Goal: Understand process/instructions: Learn how to perform a task or action

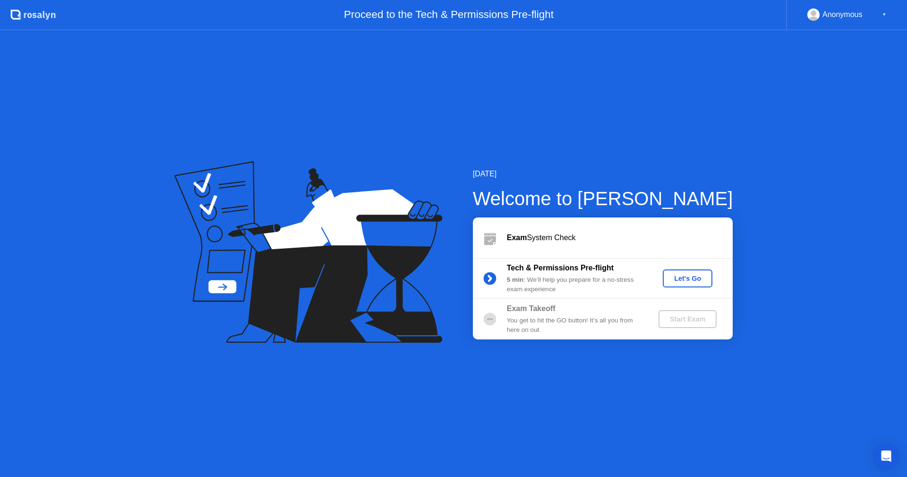
click at [685, 281] on div "Let's Go" at bounding box center [688, 278] width 42 height 8
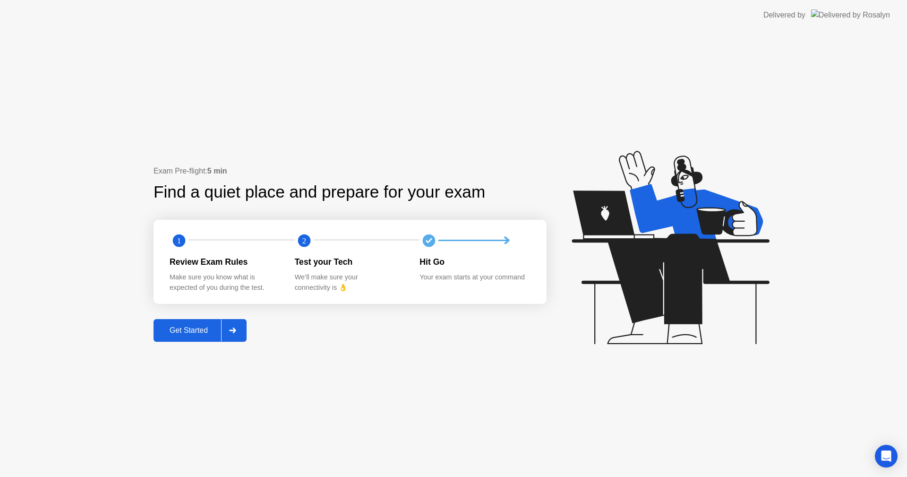
click at [240, 334] on div at bounding box center [232, 330] width 23 height 22
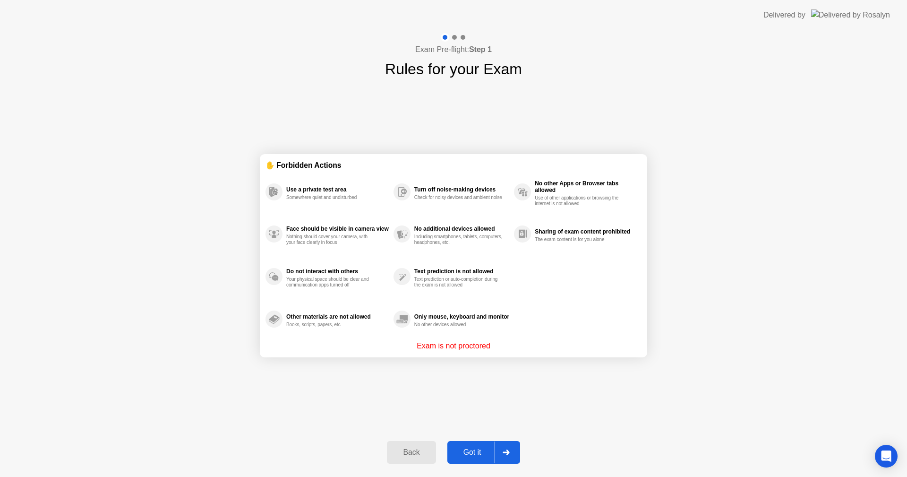
click at [506, 451] on icon at bounding box center [506, 452] width 7 height 6
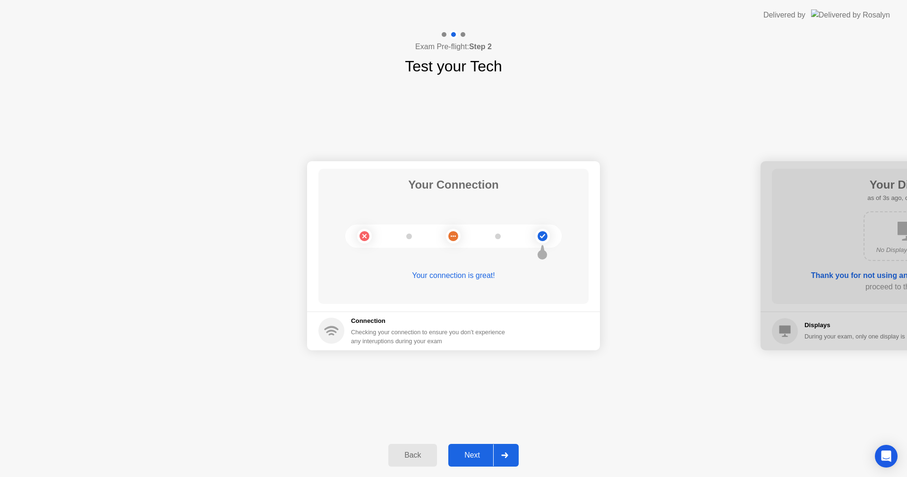
drag, startPoint x: 807, startPoint y: 257, endPoint x: 798, endPoint y: 259, distance: 9.0
click at [799, 259] on div at bounding box center [907, 255] width 293 height 189
click at [502, 461] on div at bounding box center [504, 455] width 23 height 22
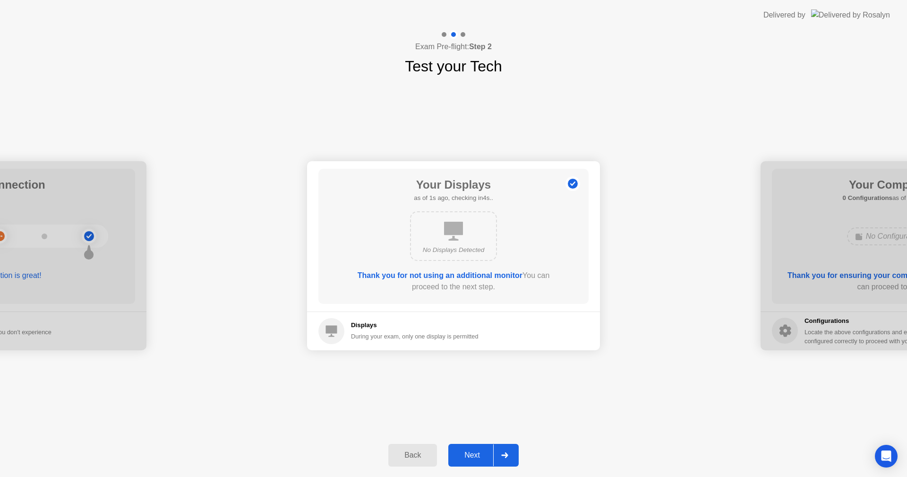
click at [502, 461] on div at bounding box center [504, 455] width 23 height 22
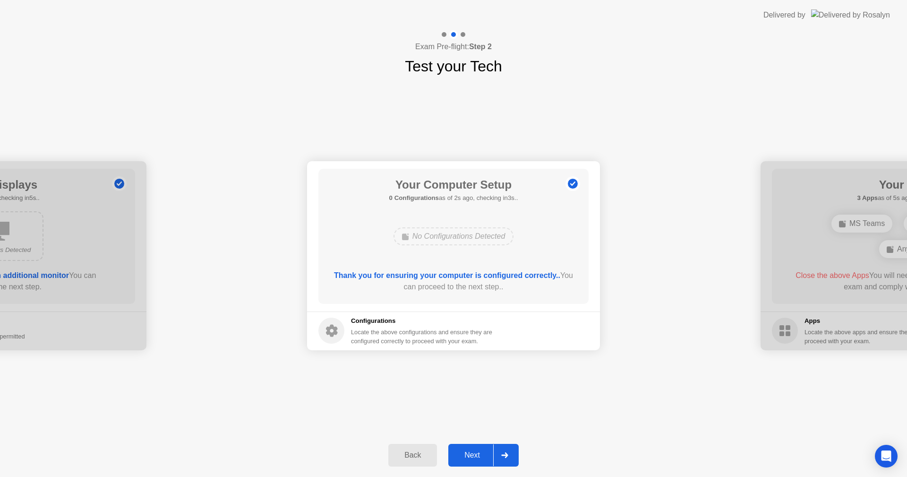
click at [502, 461] on div at bounding box center [504, 455] width 23 height 22
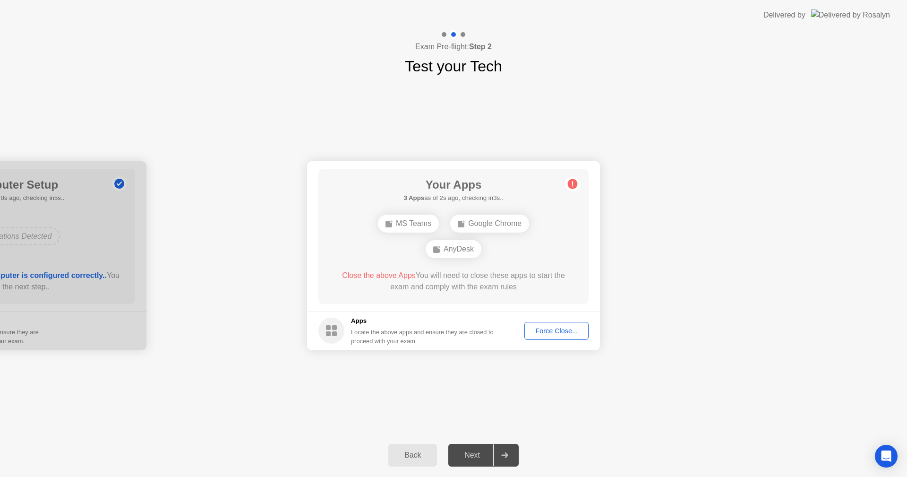
click at [564, 333] on div "Force Close..." at bounding box center [557, 331] width 58 height 8
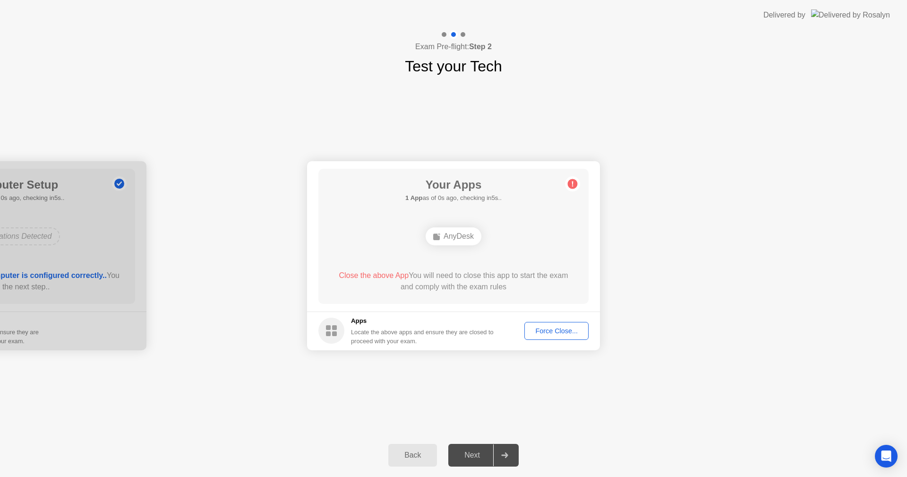
click at [454, 240] on div "AnyDesk" at bounding box center [454, 236] width 56 height 18
click at [461, 235] on div "AnyDesk" at bounding box center [454, 236] width 56 height 18
click at [467, 244] on div "AnyDesk" at bounding box center [454, 236] width 56 height 18
click at [443, 339] on div "Locate the above apps and ensure they are closed to proceed with your exam." at bounding box center [422, 336] width 143 height 18
click at [574, 183] on circle at bounding box center [573, 184] width 10 height 10
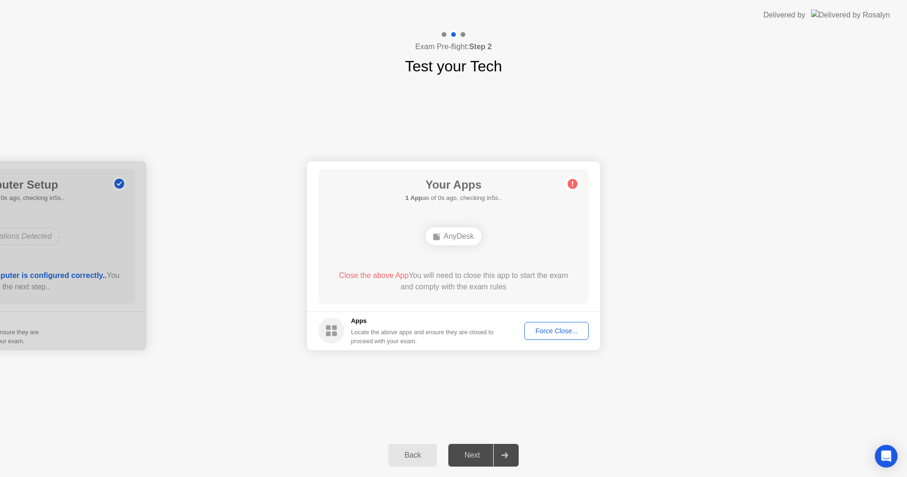
click at [457, 239] on div "AnyDesk" at bounding box center [454, 236] width 56 height 18
click at [381, 274] on span "Close the above App" at bounding box center [374, 275] width 70 height 8
click at [414, 321] on h5 "Apps" at bounding box center [422, 320] width 143 height 9
click at [552, 334] on div "Force Close..." at bounding box center [557, 331] width 58 height 8
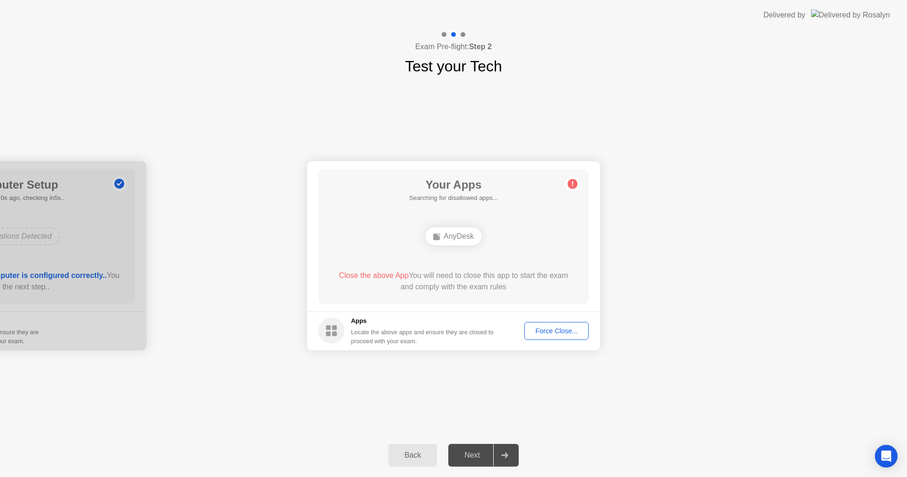
click at [551, 332] on div "Force Close..." at bounding box center [557, 331] width 58 height 8
